Goal: Task Accomplishment & Management: Use online tool/utility

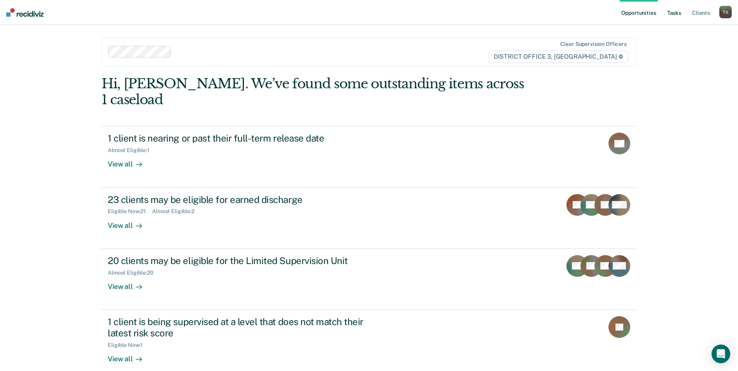
click at [672, 13] on link "Tasks" at bounding box center [674, 12] width 17 height 25
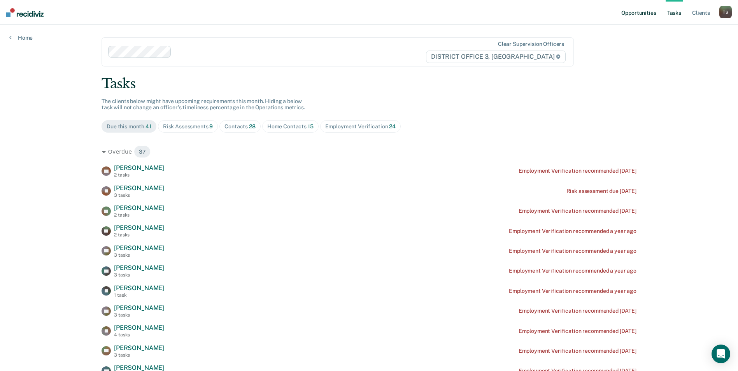
click at [634, 14] on link "Opportunities" at bounding box center [639, 12] width 38 height 25
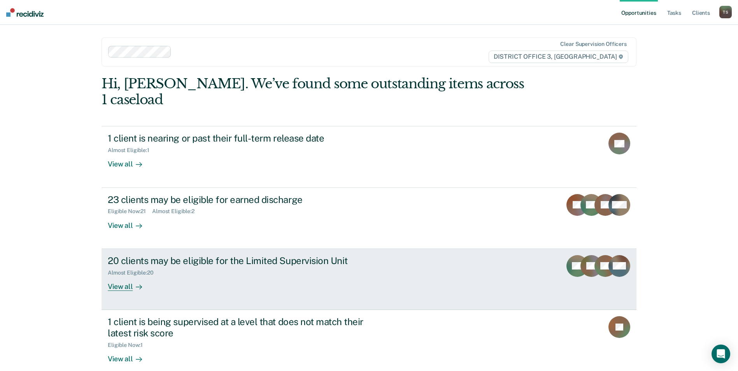
click at [128, 276] on div "View all" at bounding box center [130, 283] width 44 height 15
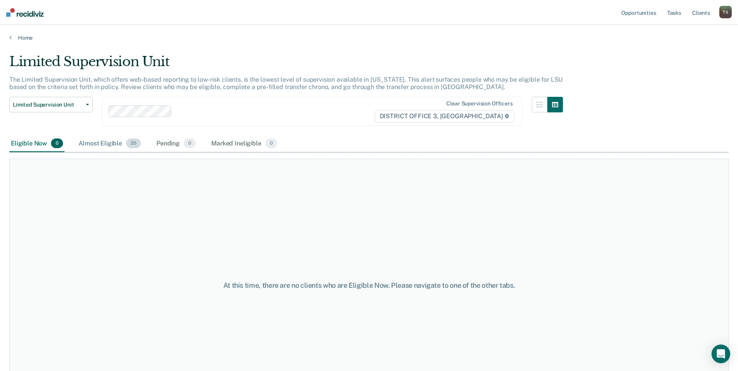
click at [112, 146] on div "Almost Eligible 20" at bounding box center [109, 143] width 65 height 17
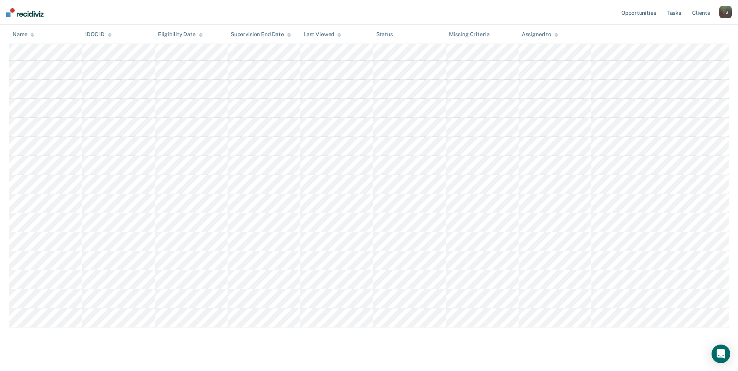
scroll to position [234, 0]
